Goal: Information Seeking & Learning: Learn about a topic

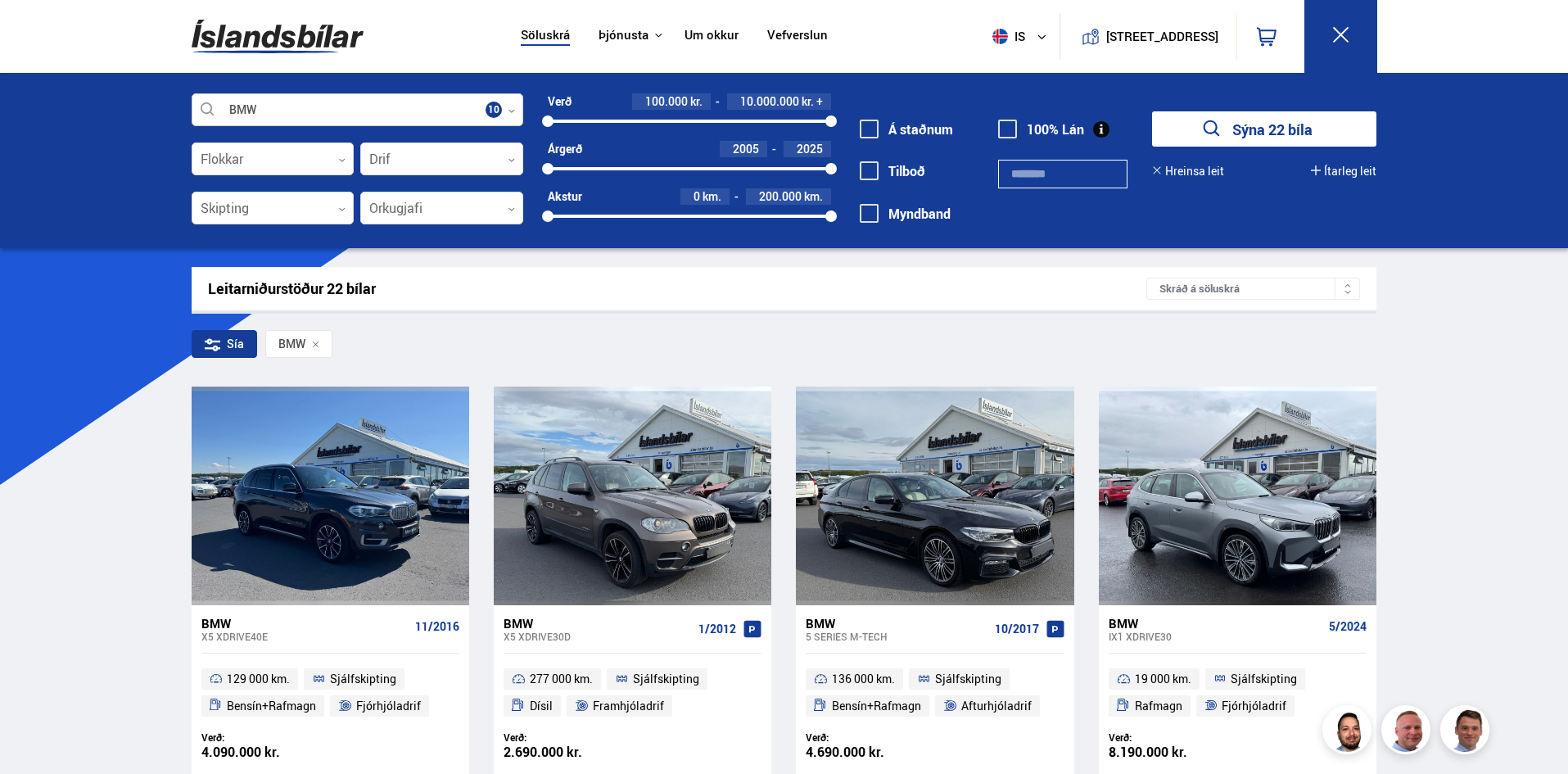
click at [509, 110] on icon at bounding box center [511, 111] width 8 height 8
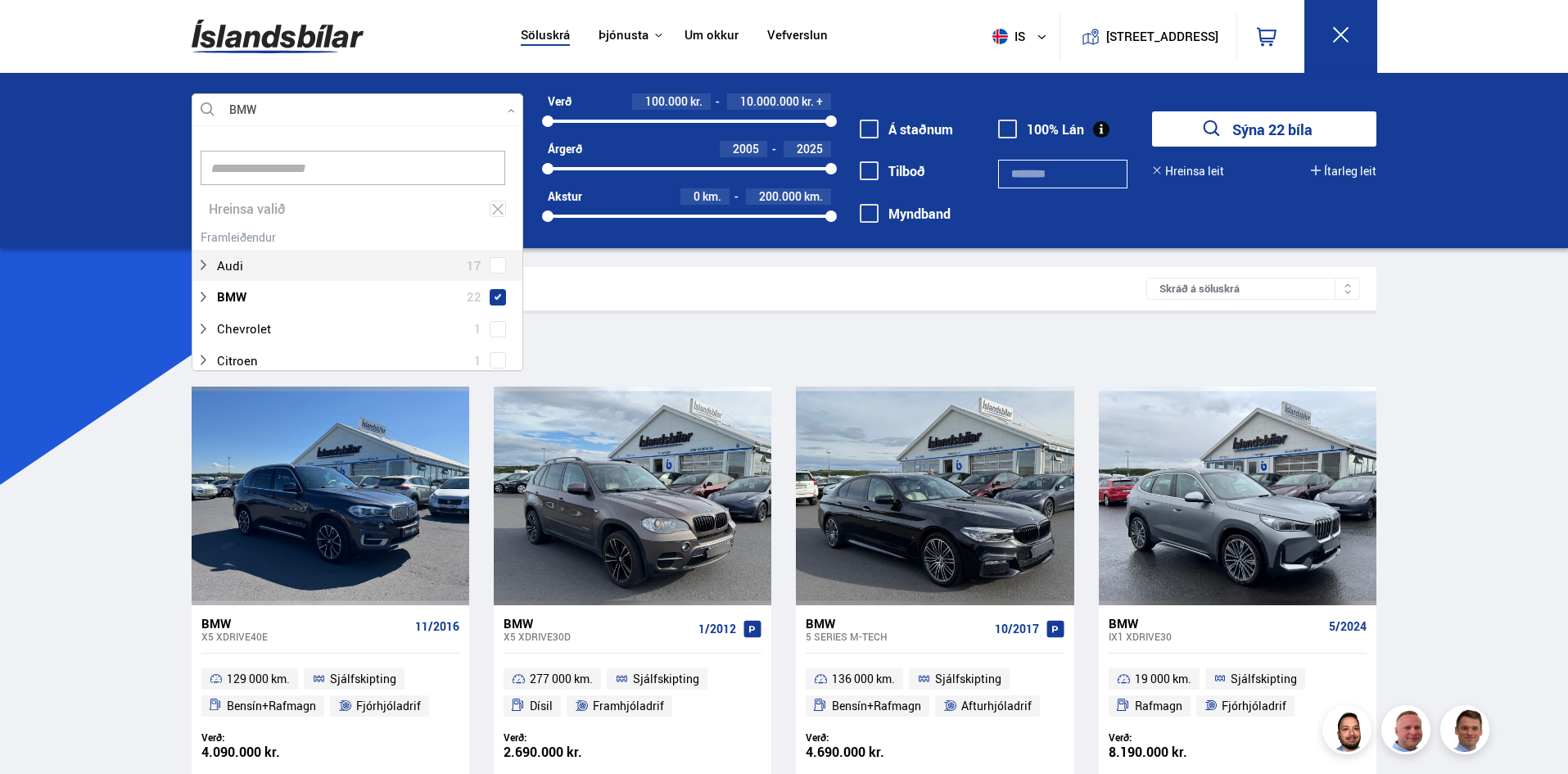
scroll to position [244, 327]
click at [319, 172] on input at bounding box center [353, 168] width 304 height 34
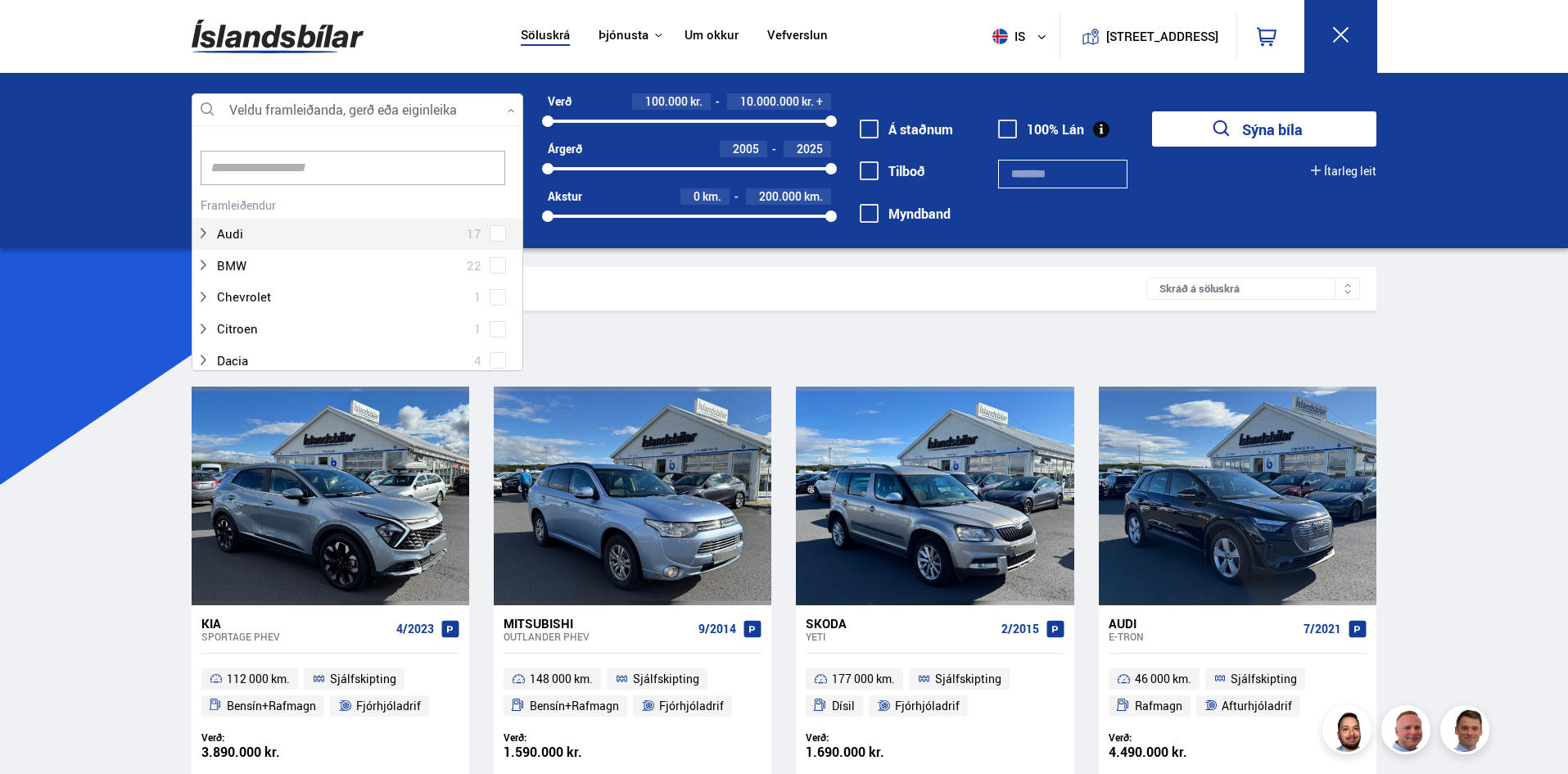
click at [303, 171] on input at bounding box center [353, 168] width 304 height 34
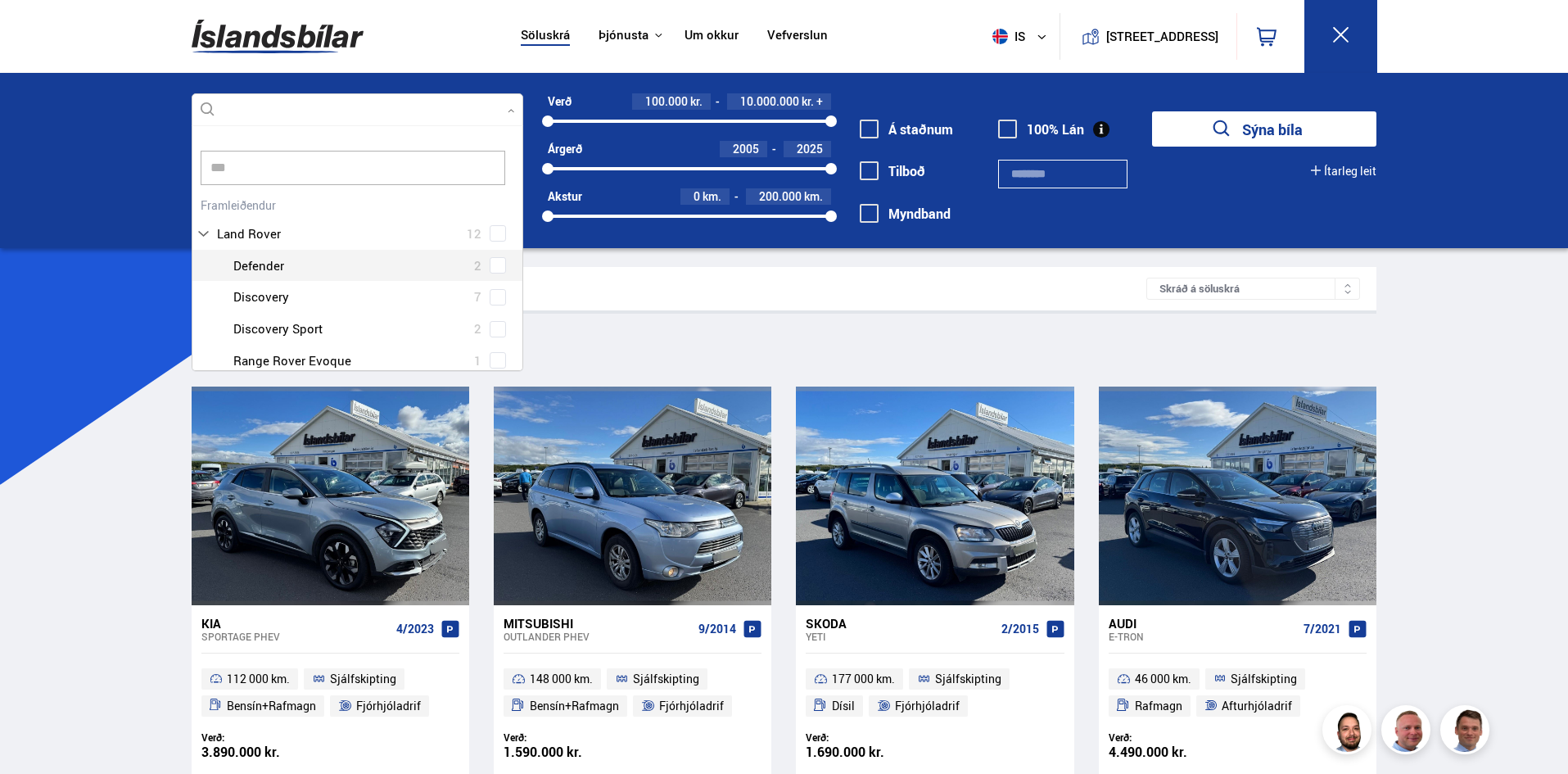
click at [510, 267] on div at bounding box center [374, 265] width 289 height 23
click at [495, 265] on div "Land Rover 12 Land Rover Defender 2 Land Rover Discovery 7 Land Rover Discovery…" at bounding box center [358, 285] width 330 height 183
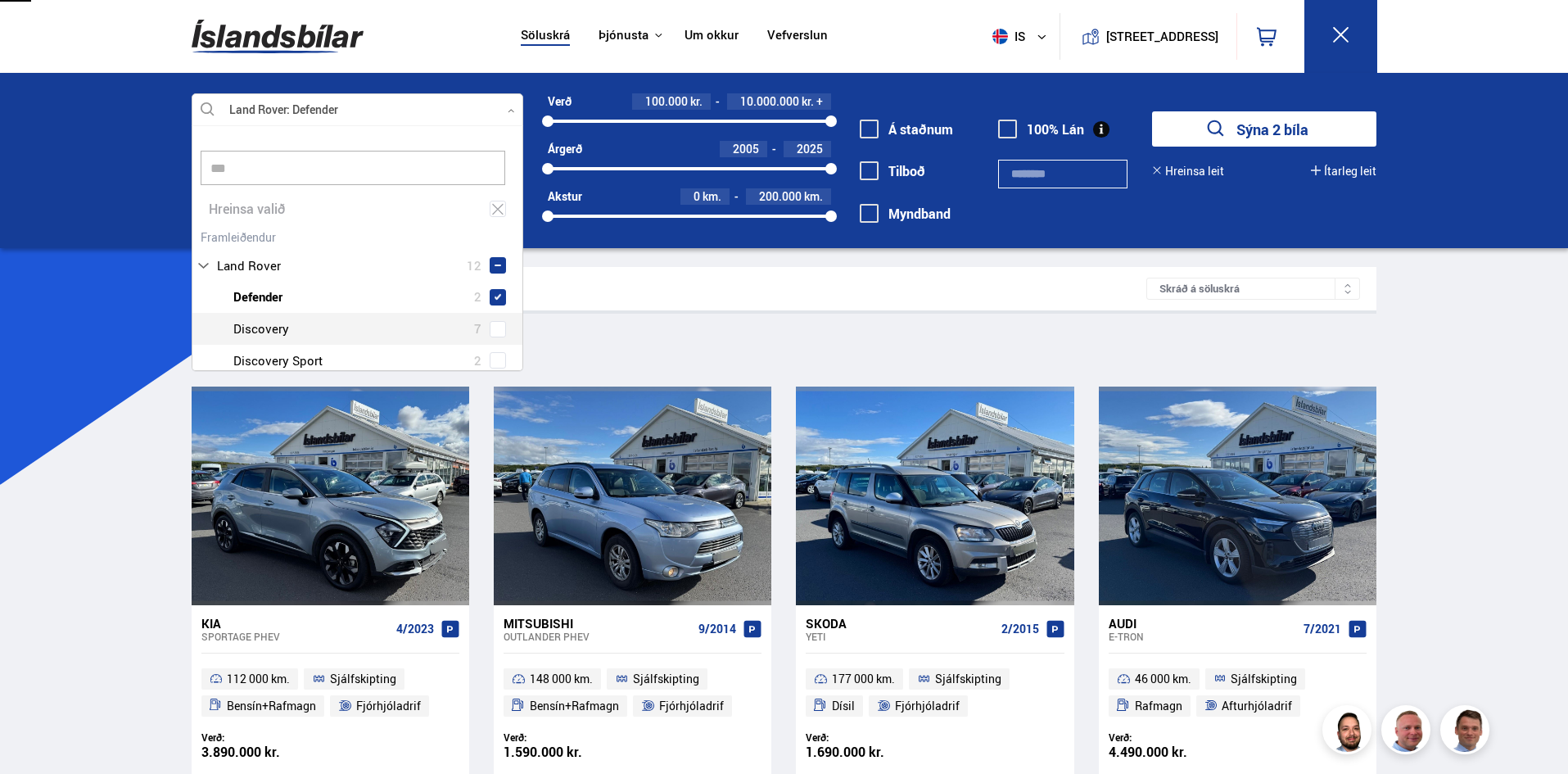
type input "***"
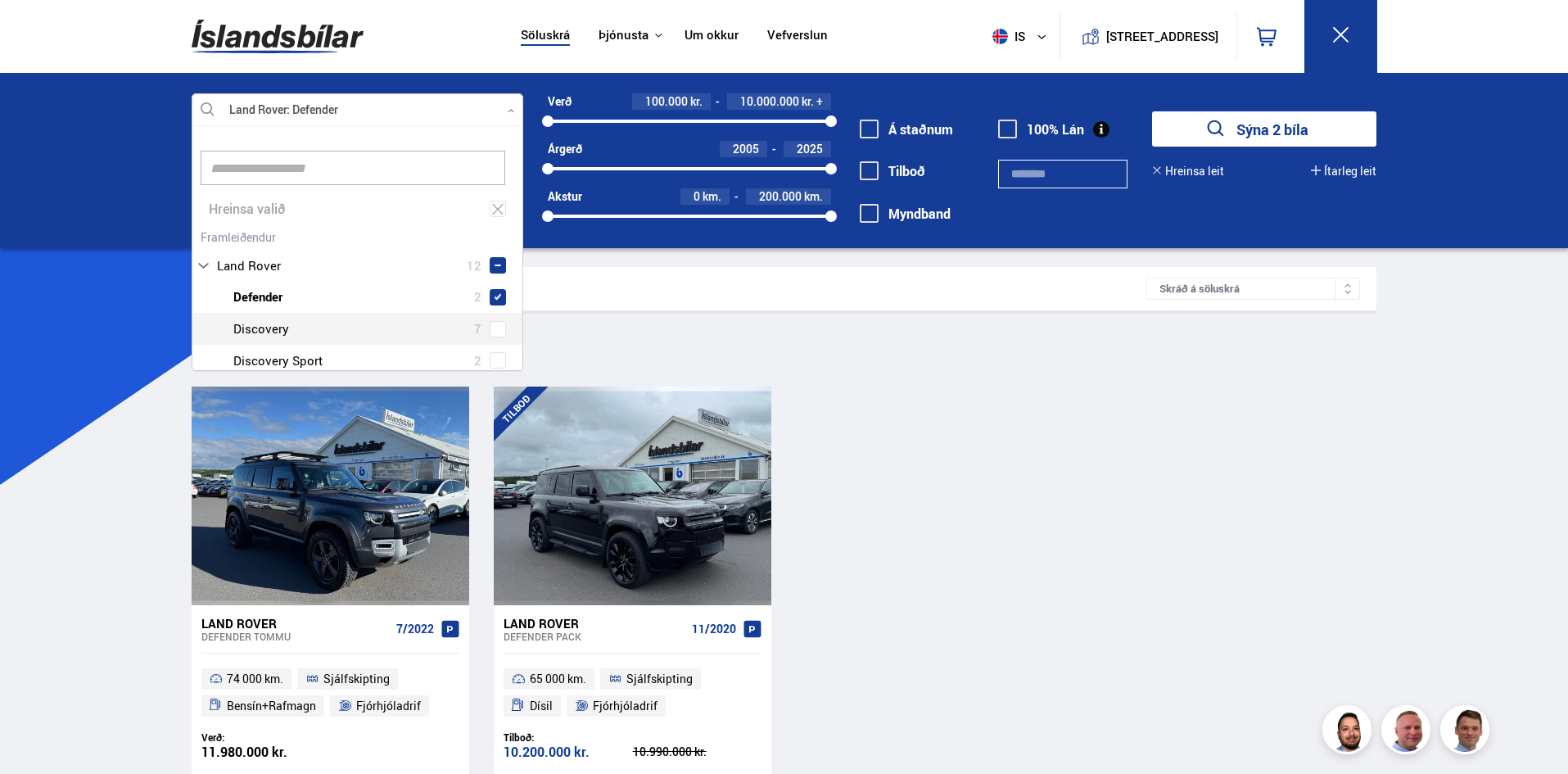
click at [932, 540] on div "Land Rover Defender TOMMU 7/2022 74 000 km. Sjálfskipting Bensín+Rafmagn Fjórhj…" at bounding box center [785, 582] width 1186 height 393
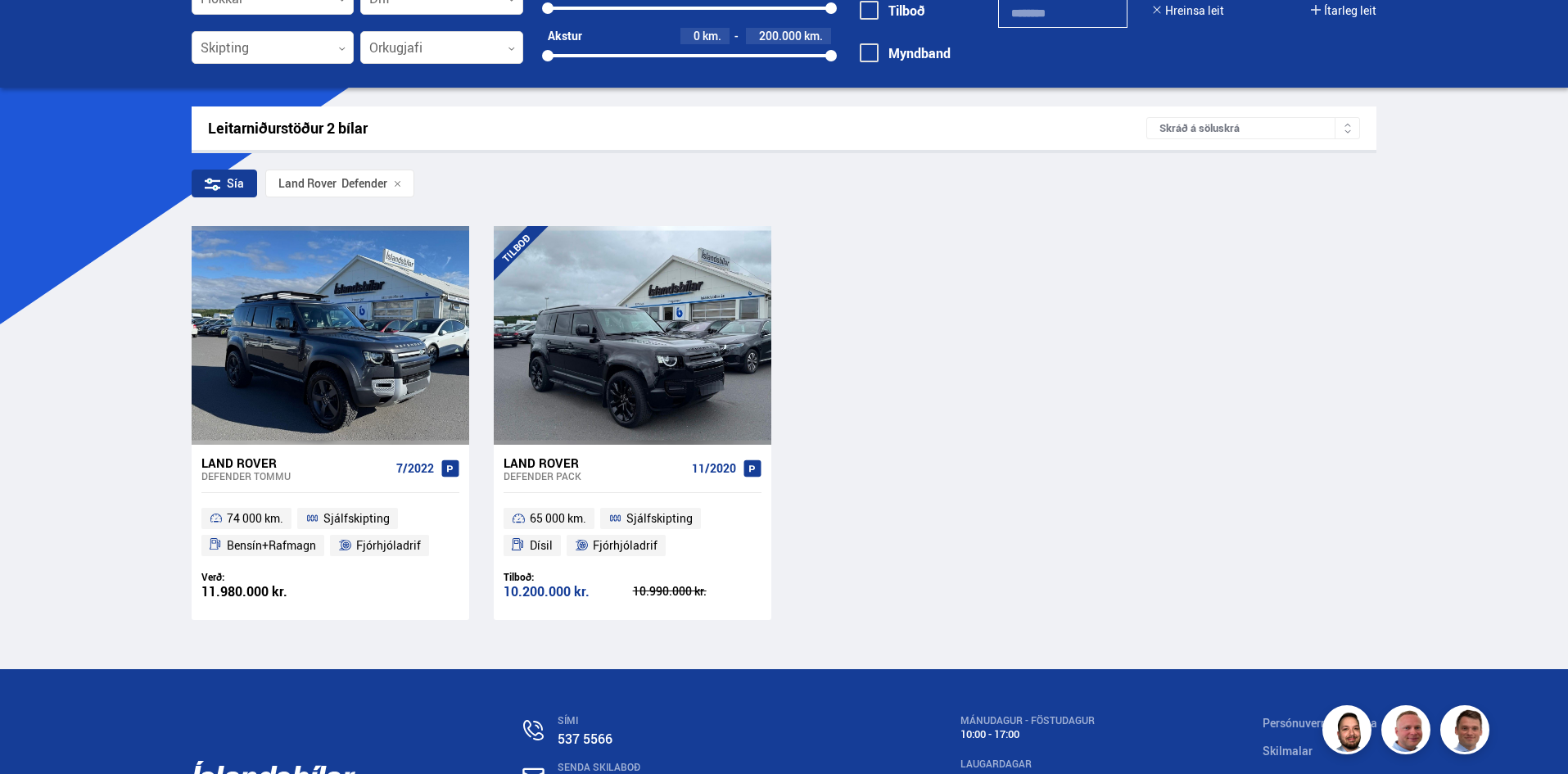
scroll to position [163, 0]
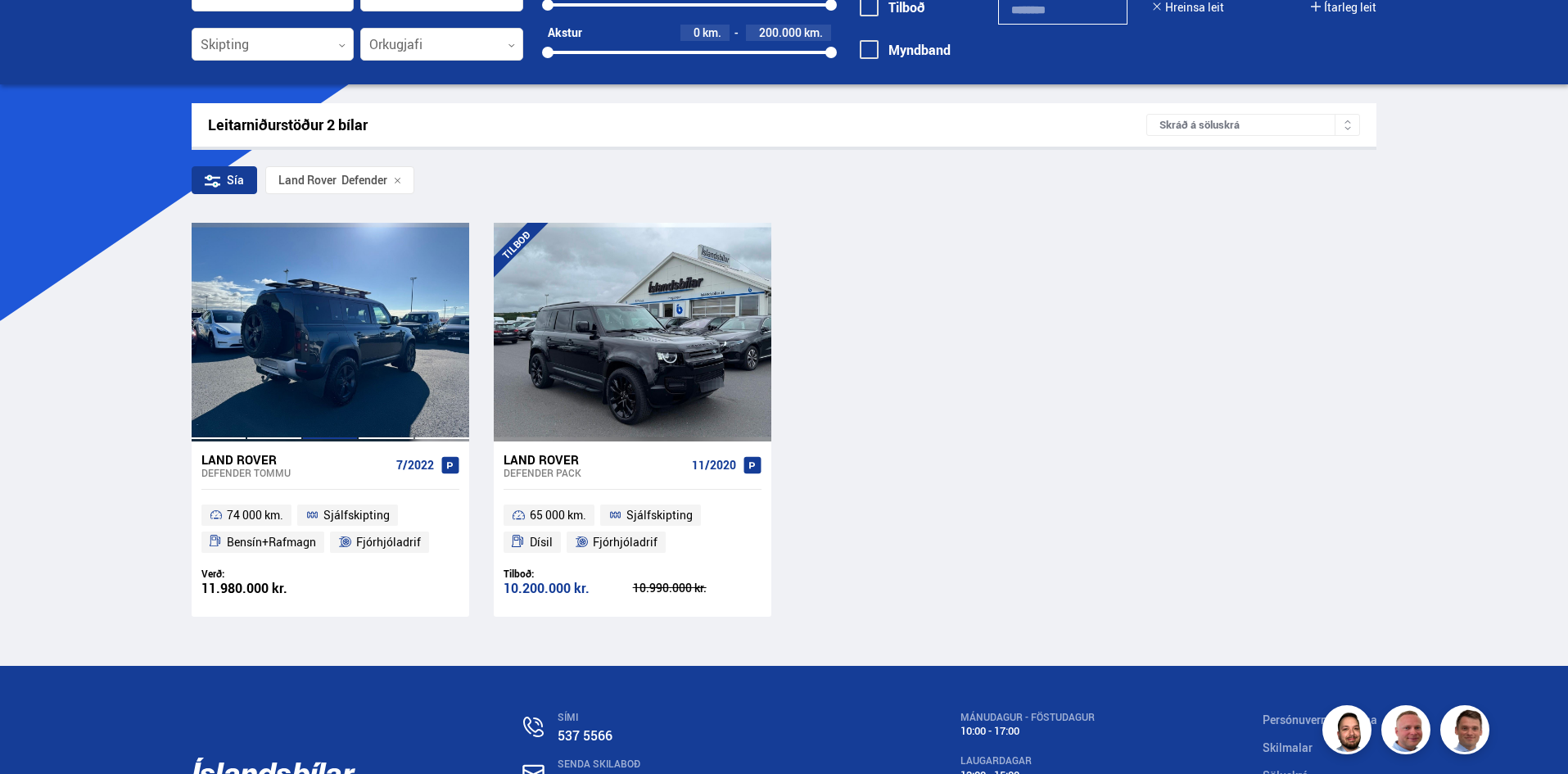
click at [336, 370] on div at bounding box center [329, 331] width 56 height 218
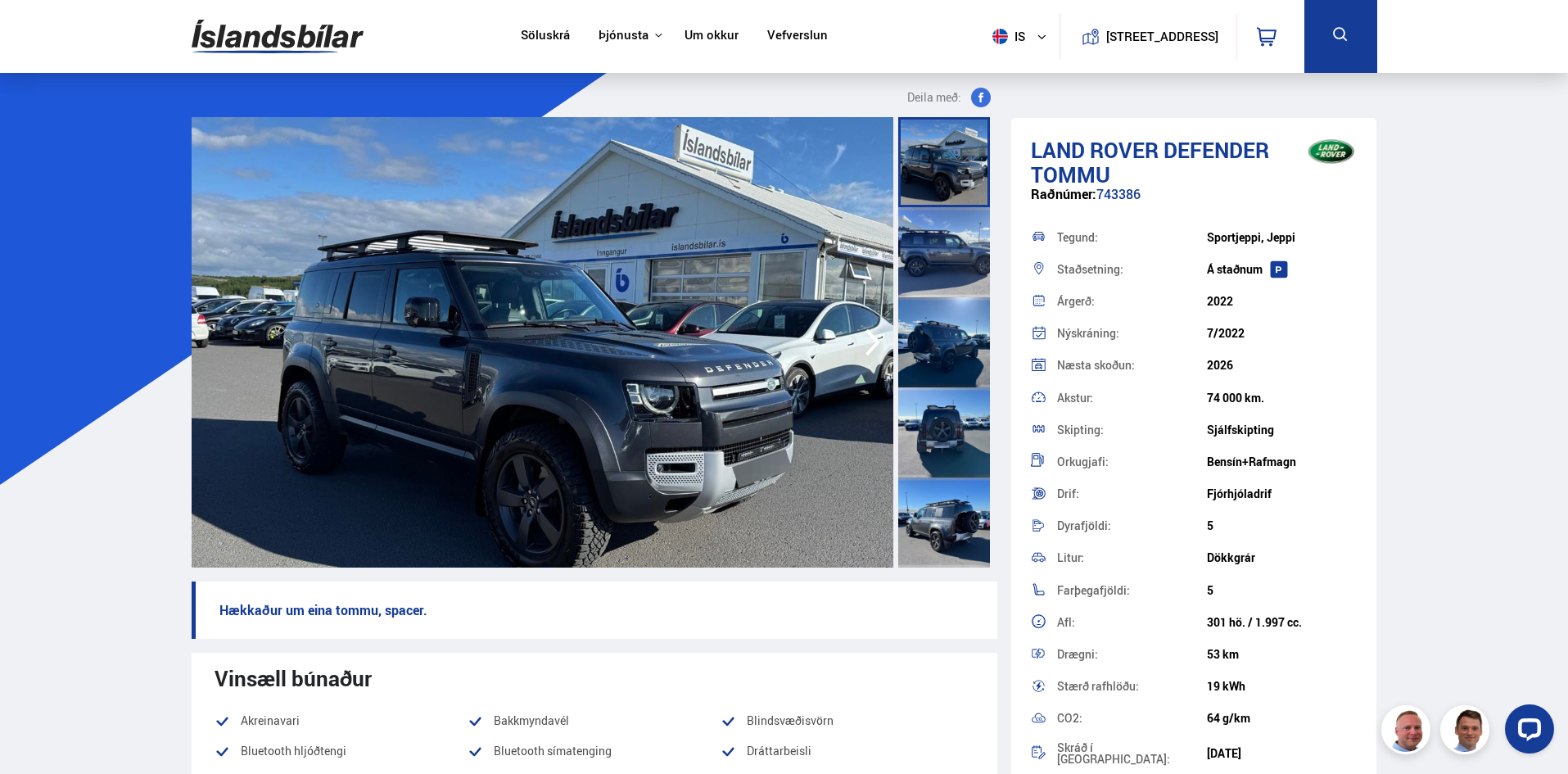
scroll to position [82, 0]
